Goal: Transaction & Acquisition: Purchase product/service

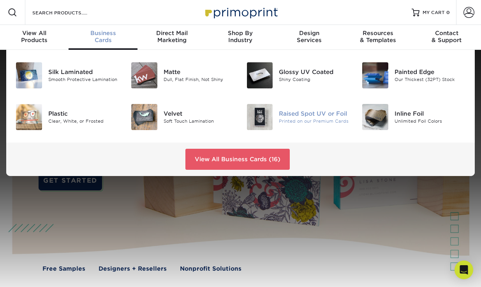
click at [302, 112] on div "Raised Spot UV or Foil" at bounding box center [314, 113] width 71 height 9
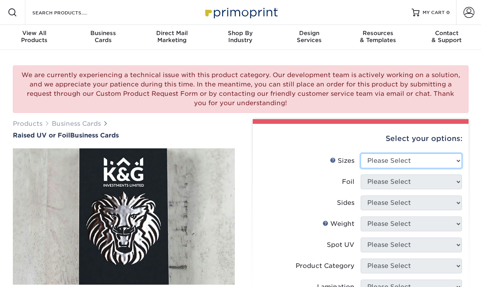
click at [404, 161] on select "Please Select 2" x 3.5" - Standard" at bounding box center [411, 160] width 101 height 15
select select "2.00x3.50"
click at [361, 153] on select "Please Select 2" x 3.5" - Standard" at bounding box center [411, 160] width 101 height 15
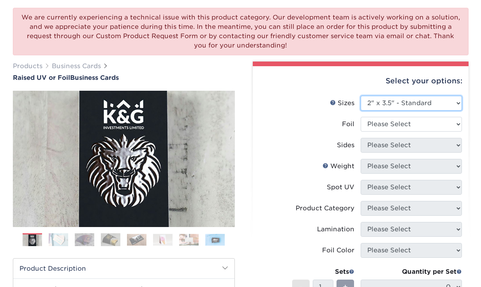
scroll to position [66, 0]
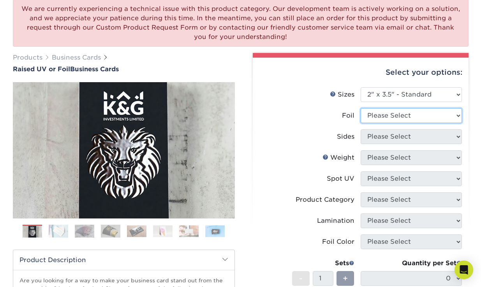
click at [391, 114] on select "Please Select No Yes" at bounding box center [411, 115] width 101 height 15
select select "0"
click at [361, 108] on select "Please Select No Yes" at bounding box center [411, 115] width 101 height 15
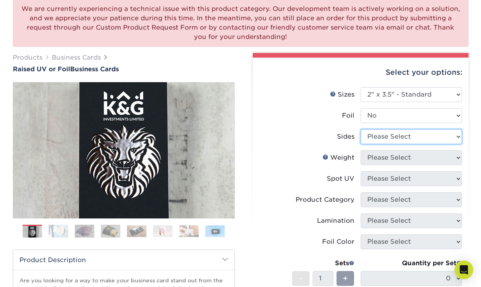
click at [391, 137] on select "Please Select Print Both Sides Print Front Only" at bounding box center [411, 136] width 101 height 15
select select "13abbda7-1d64-4f25-8bb2-c179b224825d"
click at [361, 129] on select "Please Select Print Both Sides Print Front Only" at bounding box center [411, 136] width 101 height 15
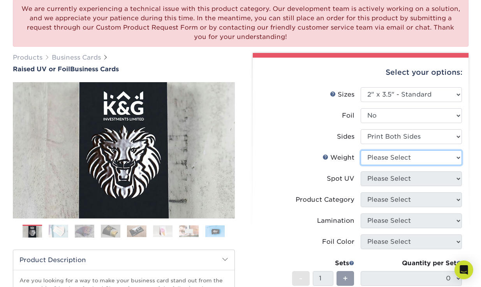
click at [393, 155] on select "Please Select 16PT" at bounding box center [411, 157] width 101 height 15
select select "16PT"
click at [361, 150] on select "Please Select 16PT" at bounding box center [411, 157] width 101 height 15
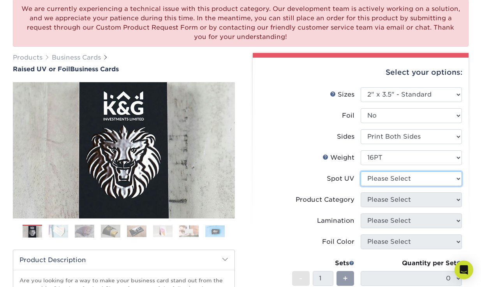
click at [395, 179] on select "Please Select No Spot UV Front Only" at bounding box center [411, 178] width 101 height 15
select select "1"
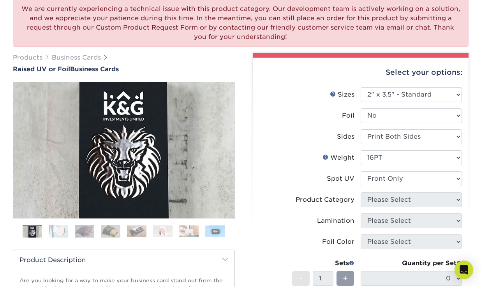
click at [361, 171] on select "Please Select No Spot UV Front Only" at bounding box center [411, 178] width 101 height 15
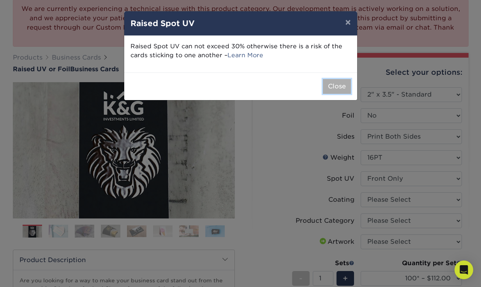
click at [336, 88] on button "Close" at bounding box center [337, 86] width 28 height 15
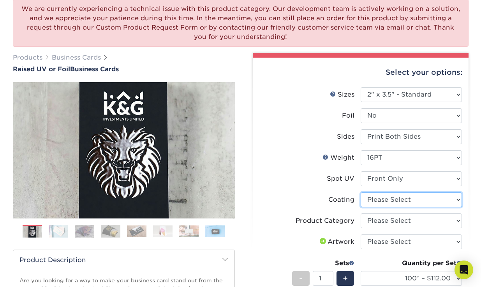
click at [400, 202] on select at bounding box center [411, 199] width 101 height 15
select select "3e7618de-abca-4bda-9f97-8b9129e913d8"
click at [361, 192] on select at bounding box center [411, 199] width 101 height 15
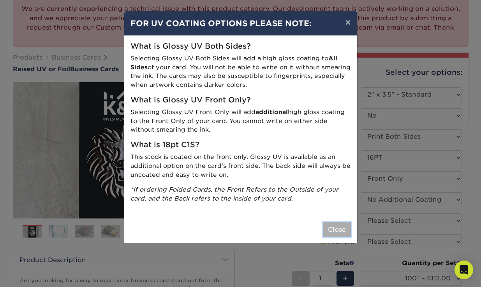
click at [343, 226] on button "Close" at bounding box center [337, 229] width 28 height 15
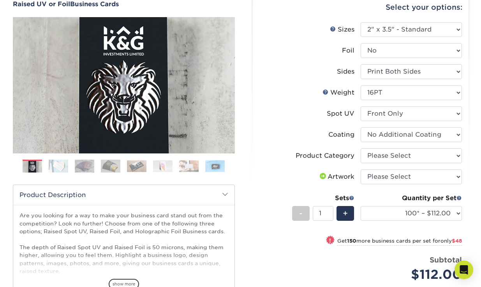
scroll to position [132, 0]
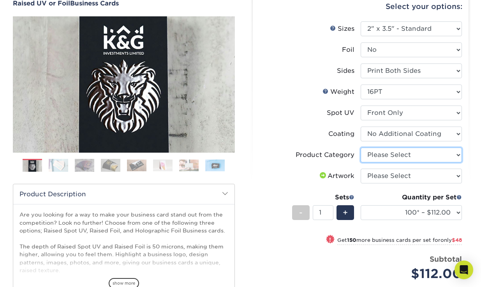
click at [400, 155] on select "Please Select Business Cards" at bounding box center [411, 155] width 101 height 15
select select "3b5148f1-0588-4f88-a218-97bcfdce65c1"
click at [361, 148] on select "Please Select Business Cards" at bounding box center [411, 155] width 101 height 15
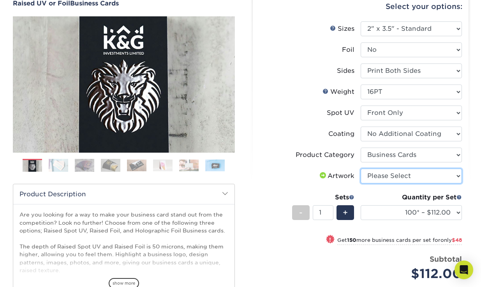
click at [406, 175] on select "Please Select I will upload files I need a design - $100" at bounding box center [411, 176] width 101 height 15
select select "upload"
click at [361, 169] on select "Please Select I will upload files I need a design - $100" at bounding box center [411, 176] width 101 height 15
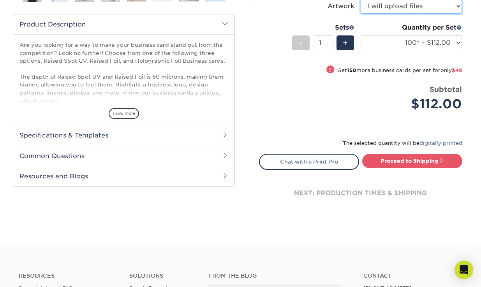
scroll to position [302, 0]
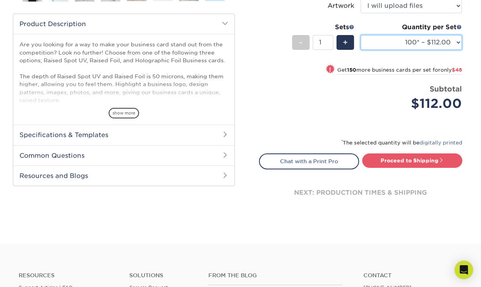
click at [401, 40] on select "100* – $112.00 250* – $160.00 500* – $216.00" at bounding box center [411, 42] width 101 height 15
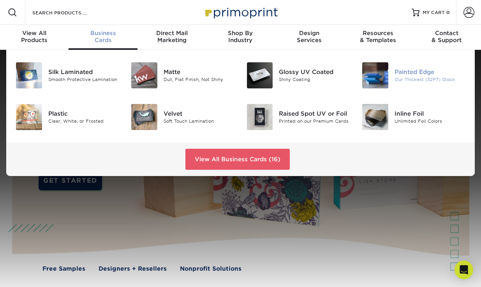
click at [414, 77] on div "Our Thickest (32PT) Stock" at bounding box center [429, 79] width 71 height 7
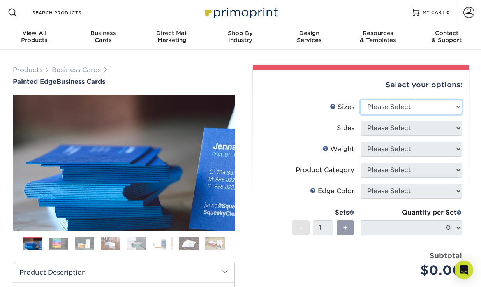
click at [403, 107] on select "Please Select 2" x 3.5" - Standard 2.125" x 3.375" - European 2.5" x 2.5" - Squ…" at bounding box center [411, 107] width 101 height 15
select select "2.00x3.50"
click at [361, 100] on select "Please Select 2" x 3.5" - Standard 2.125" x 3.375" - European 2.5" x 2.5" - Squ…" at bounding box center [411, 107] width 101 height 15
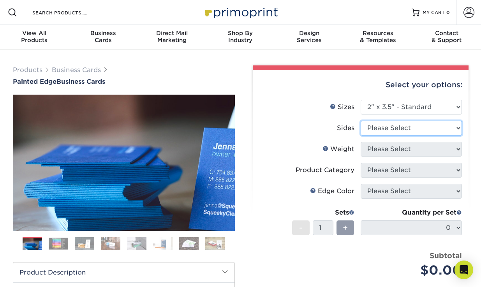
click at [409, 130] on select "Please Select Print Both Sides Print Front Only" at bounding box center [411, 128] width 101 height 15
select select "13abbda7-1d64-4f25-8bb2-c179b224825d"
click at [361, 121] on select "Please Select Print Both Sides Print Front Only" at bounding box center [411, 128] width 101 height 15
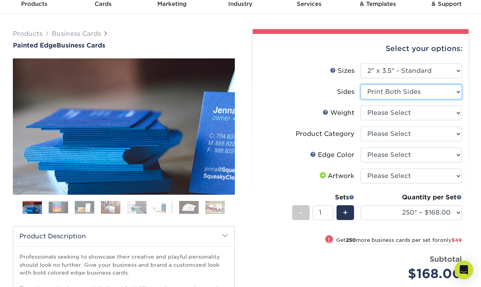
scroll to position [37, 0]
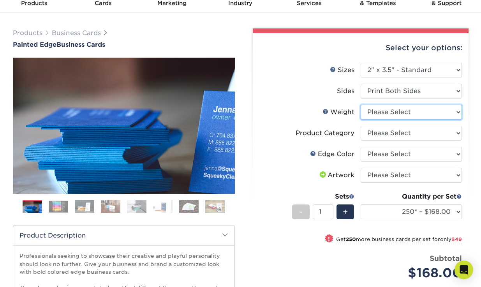
click at [398, 115] on select "Please Select 32PTUC" at bounding box center [411, 112] width 101 height 15
select select "32PTUC"
click at [361, 105] on select "Please Select 32PTUC" at bounding box center [411, 112] width 101 height 15
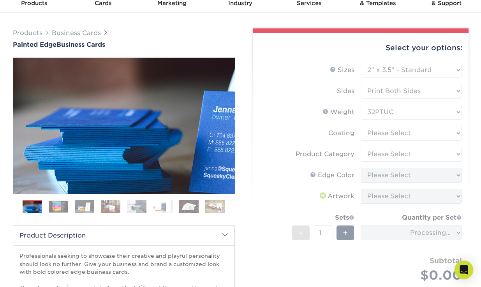
click at [399, 132] on form "Sizes Help Sizes Please Select 2" x 3.5" - Standard 2.125" x 3.375" - European …" at bounding box center [360, 182] width 203 height 238
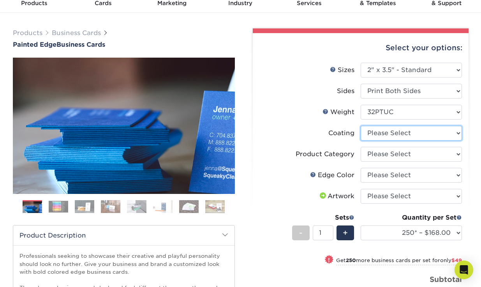
click at [399, 132] on select at bounding box center [411, 133] width 101 height 15
select select "3e7618de-abca-4bda-9f97-8b9129e913d8"
click at [361, 126] on select at bounding box center [411, 133] width 101 height 15
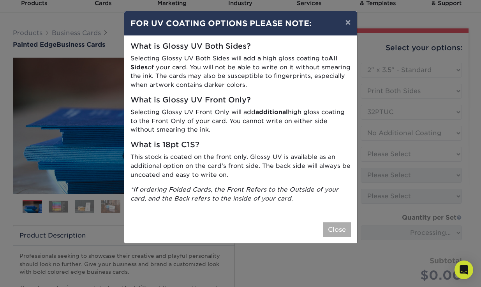
click at [346, 232] on button "Close" at bounding box center [337, 229] width 28 height 15
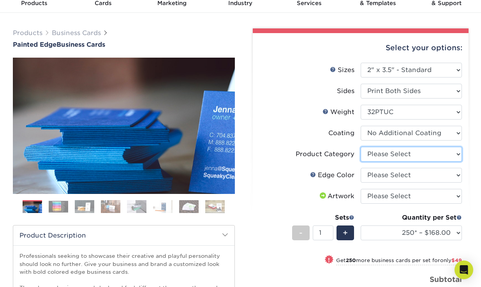
click at [404, 153] on select "Please Select Business Cards" at bounding box center [411, 154] width 101 height 15
select select "3b5148f1-0588-4f88-a218-97bcfdce65c1"
click at [361, 147] on select "Please Select Business Cards" at bounding box center [411, 154] width 101 height 15
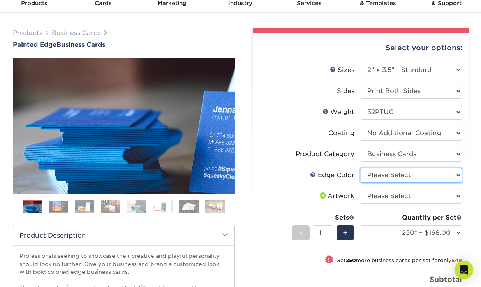
click at [406, 176] on select "Please Select Charcoal Black Brown Blue Pearlescent Blue Pearlescent Gold Pearl…" at bounding box center [411, 175] width 101 height 15
select select "1ae850e6-61c5-45b7-a71d-f488378c5a25"
click at [361, 168] on select "Please Select Charcoal Black Brown Blue Pearlescent Blue Pearlescent Gold Pearl…" at bounding box center [411, 175] width 101 height 15
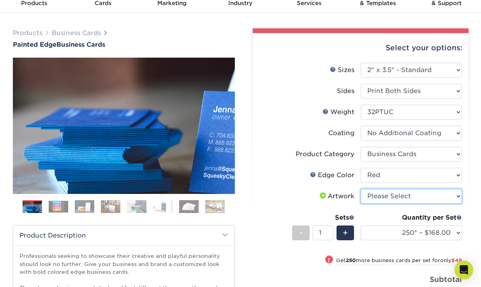
click at [422, 195] on select "Please Select I will upload files I need a design - $100" at bounding box center [411, 196] width 101 height 15
select select "upload"
click at [361, 189] on select "Please Select I will upload files I need a design - $100" at bounding box center [411, 196] width 101 height 15
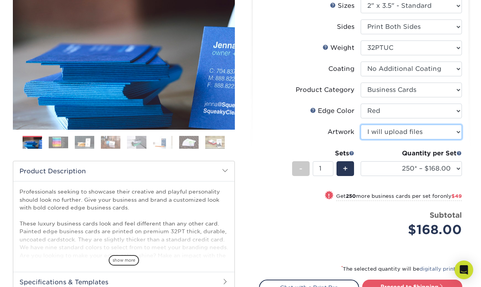
scroll to position [106, 0]
